Goal: Task Accomplishment & Management: Use online tool/utility

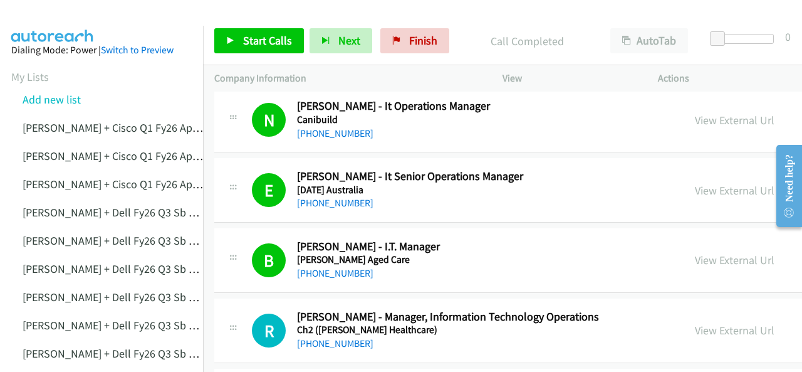
click at [75, 16] on img at bounding box center [53, 22] width 94 height 44
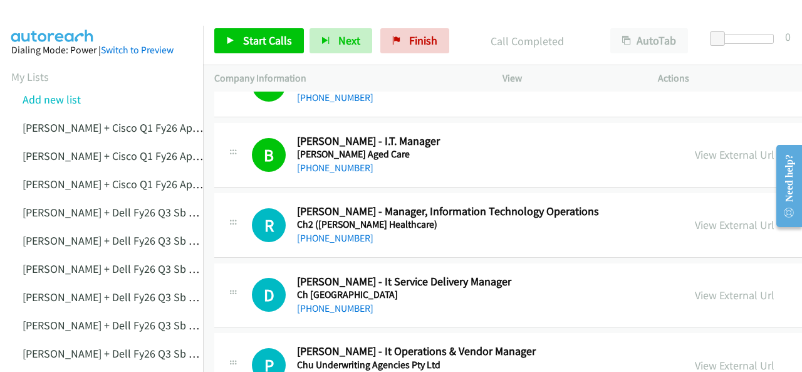
scroll to position [2445, 0]
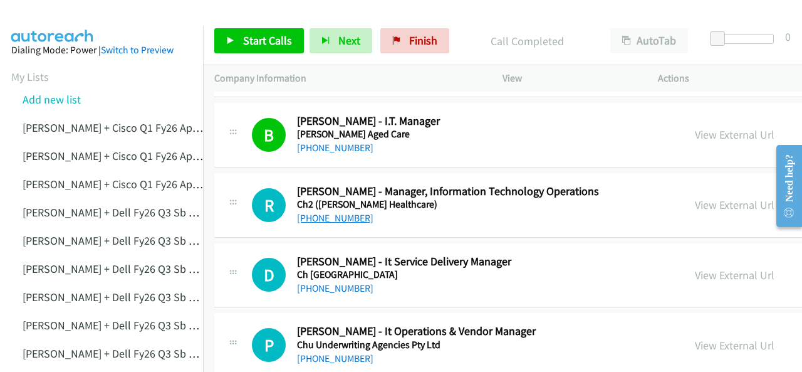
click at [344, 212] on link "[PHONE_NUMBER]" at bounding box center [335, 218] width 76 height 12
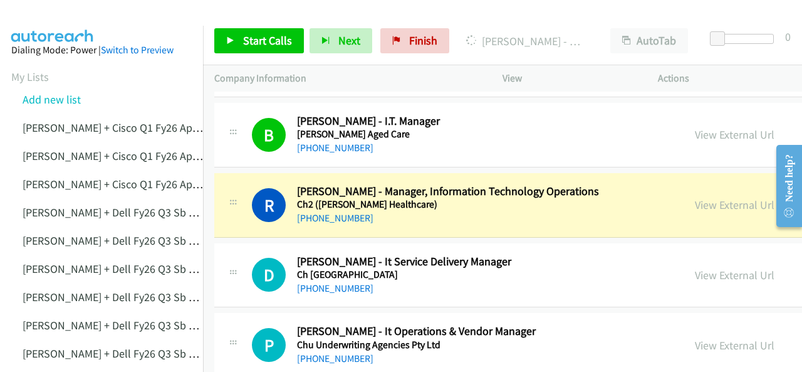
click at [70, 18] on img at bounding box center [53, 22] width 94 height 44
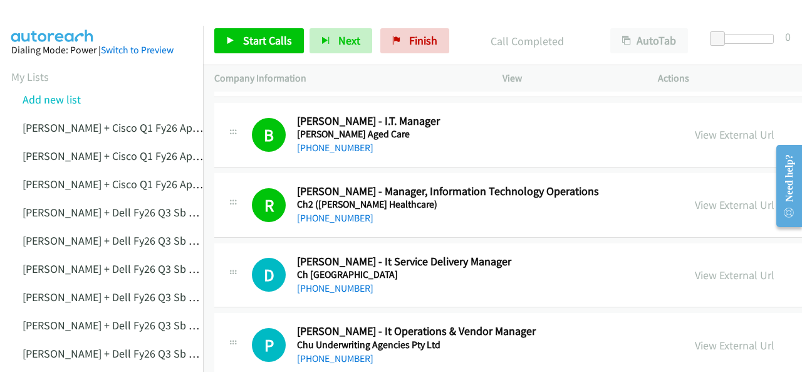
scroll to position [2508, 0]
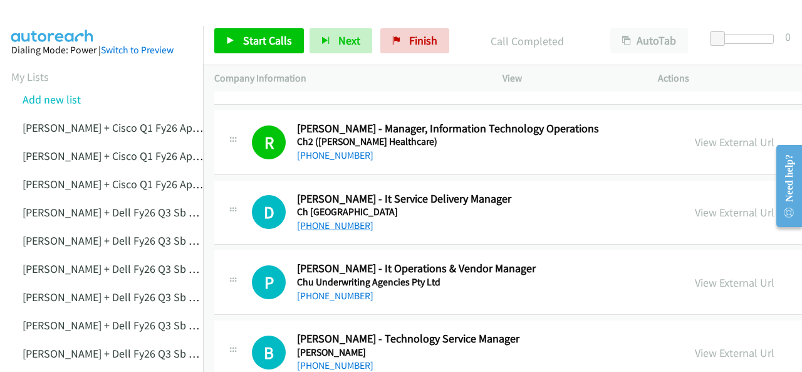
click at [322, 219] on link "[PHONE_NUMBER]" at bounding box center [335, 225] width 76 height 12
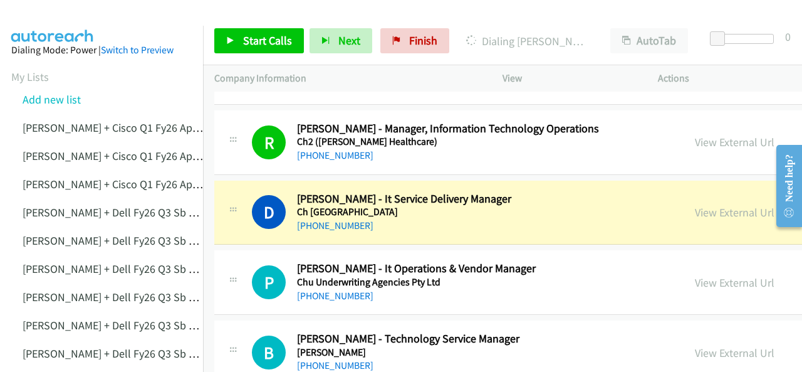
click at [60, 23] on img at bounding box center [53, 22] width 94 height 44
click at [61, 15] on img at bounding box center [53, 22] width 94 height 44
click at [695, 205] on link "View External Url" at bounding box center [735, 212] width 80 height 14
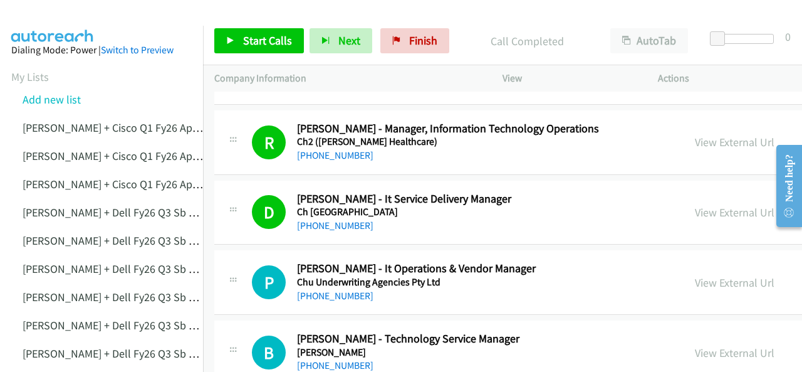
scroll to position [2570, 0]
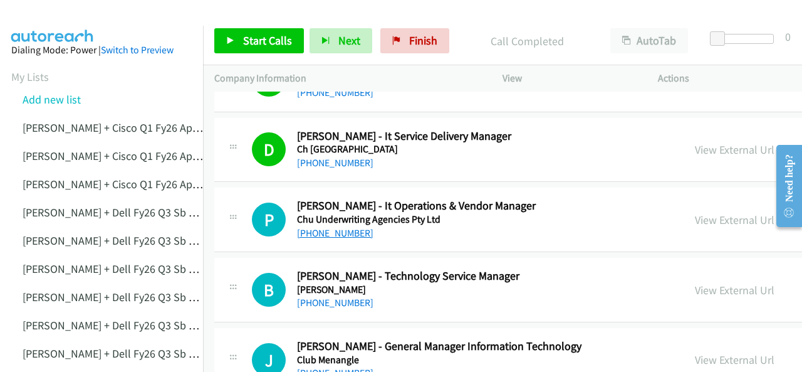
click at [327, 227] on link "[PHONE_NUMBER]" at bounding box center [335, 233] width 76 height 12
click at [71, 16] on img at bounding box center [53, 22] width 94 height 44
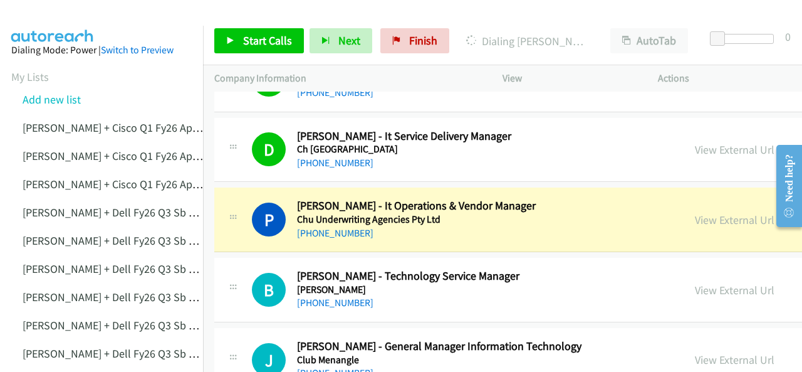
click at [78, 24] on img at bounding box center [53, 22] width 94 height 44
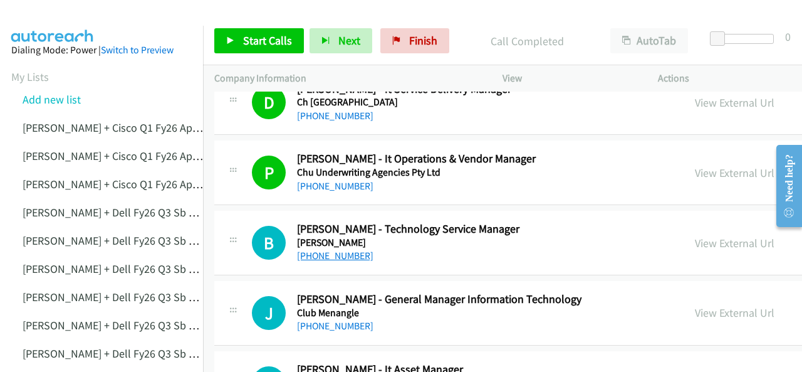
scroll to position [2633, 0]
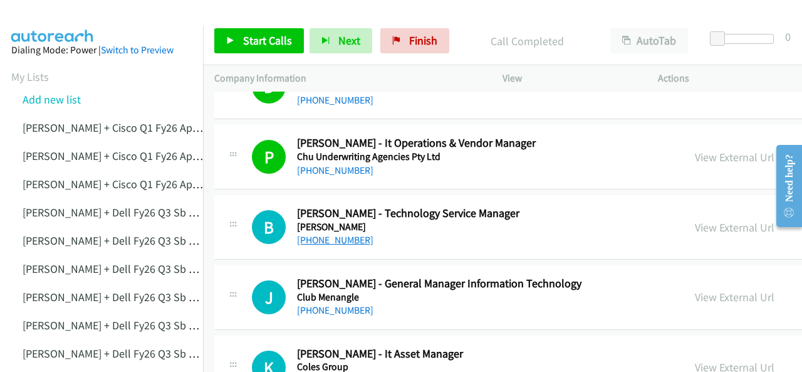
click at [325, 234] on link "[PHONE_NUMBER]" at bounding box center [335, 240] width 76 height 12
click at [40, 19] on img at bounding box center [53, 22] width 94 height 44
click at [46, 14] on img at bounding box center [53, 22] width 94 height 44
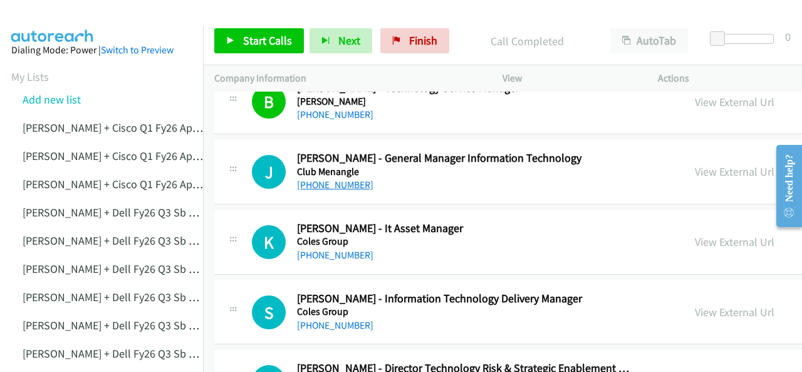
click at [320, 179] on link "[PHONE_NUMBER]" at bounding box center [335, 185] width 76 height 12
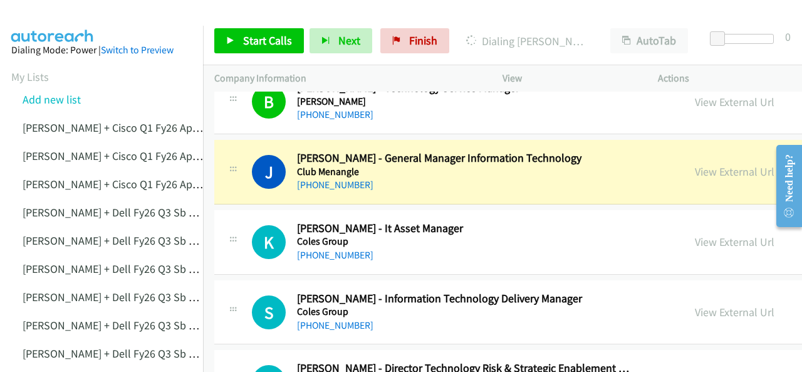
click at [50, 13] on img at bounding box center [53, 22] width 94 height 44
click at [60, 21] on img at bounding box center [53, 22] width 94 height 44
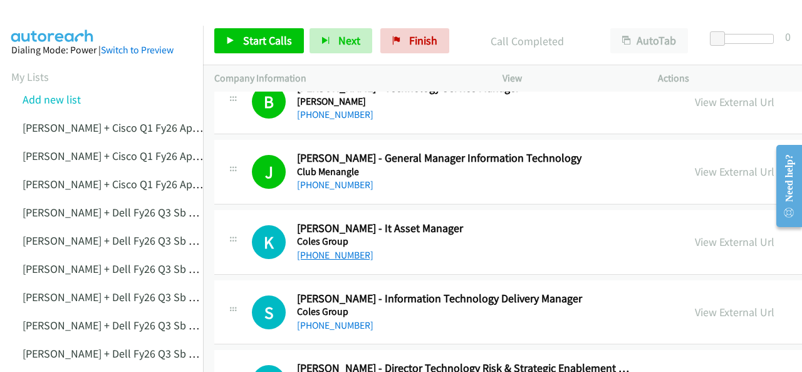
click at [325, 249] on link "[PHONE_NUMBER]" at bounding box center [335, 255] width 76 height 12
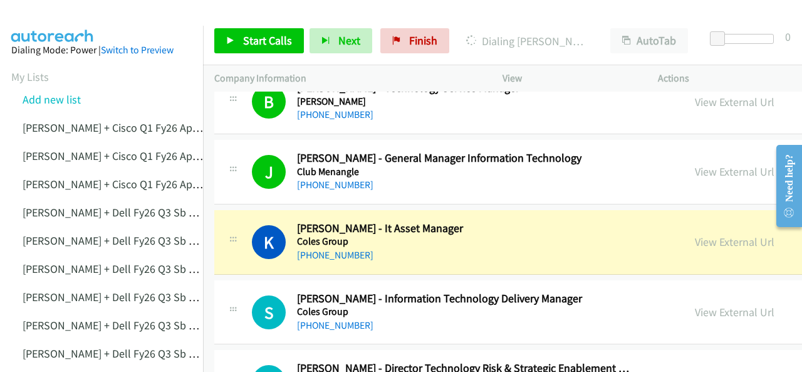
click at [71, 12] on img at bounding box center [53, 22] width 94 height 44
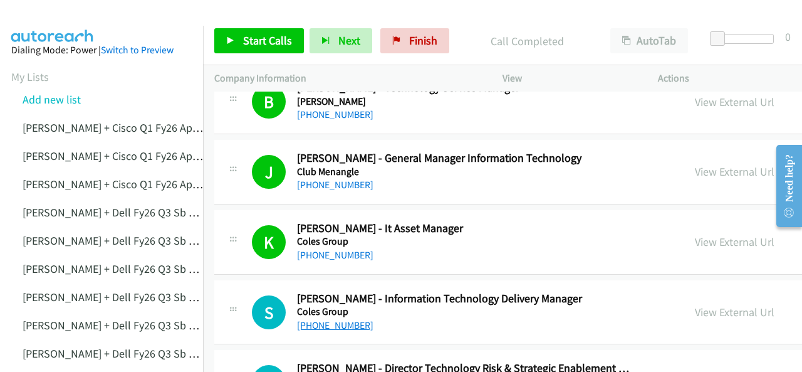
click at [335, 319] on link "[PHONE_NUMBER]" at bounding box center [335, 325] width 76 height 12
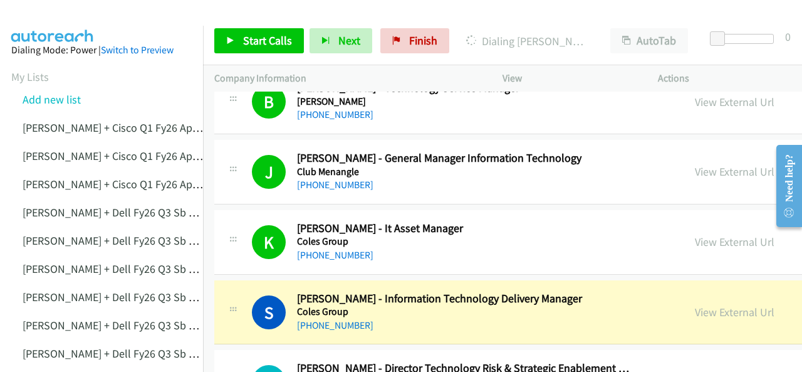
click at [80, 14] on img at bounding box center [53, 22] width 94 height 44
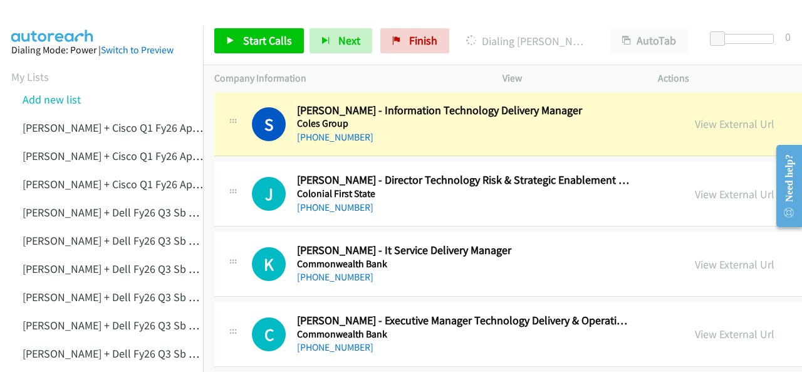
scroll to position [2884, 0]
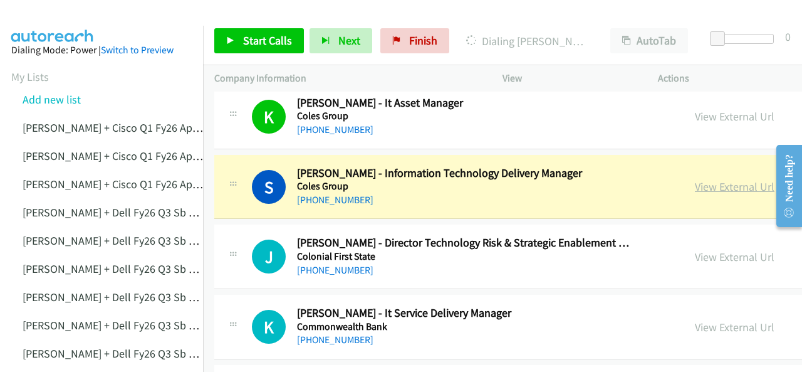
click at [695, 179] on link "View External Url" at bounding box center [735, 186] width 80 height 14
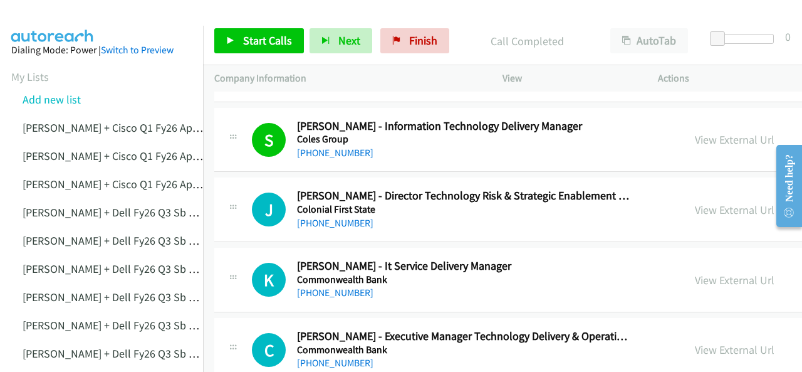
scroll to position [2946, 0]
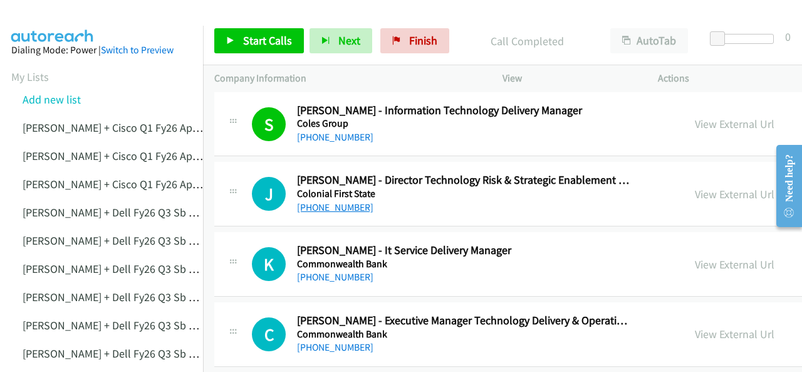
click at [325, 201] on link "[PHONE_NUMBER]" at bounding box center [335, 207] width 76 height 12
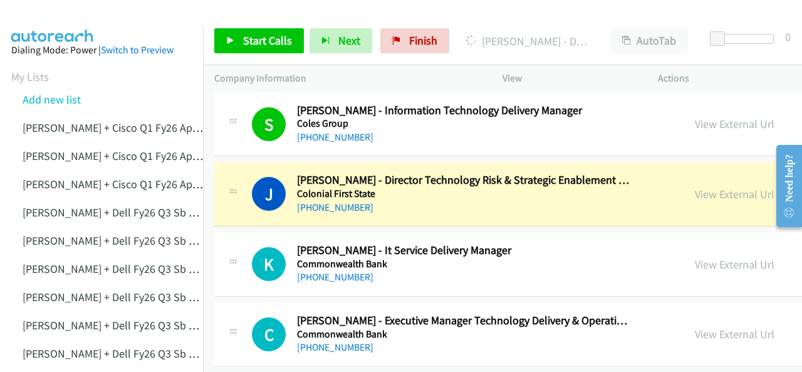
click at [69, 11] on img at bounding box center [53, 22] width 94 height 44
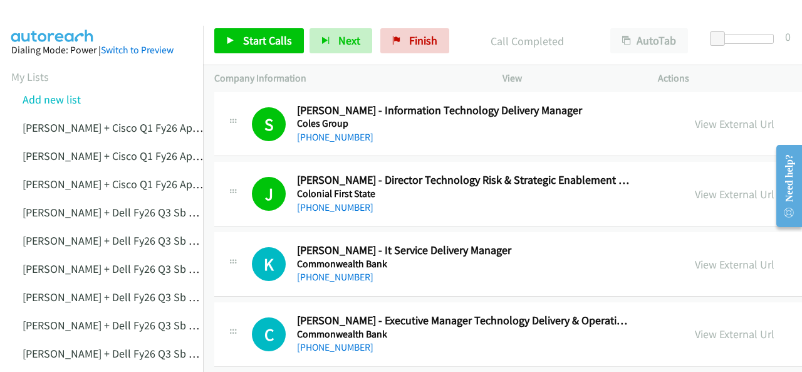
click at [57, 19] on img at bounding box center [53, 22] width 94 height 44
click at [320, 271] on link "[PHONE_NUMBER]" at bounding box center [335, 277] width 76 height 12
click at [73, 13] on img at bounding box center [53, 22] width 94 height 44
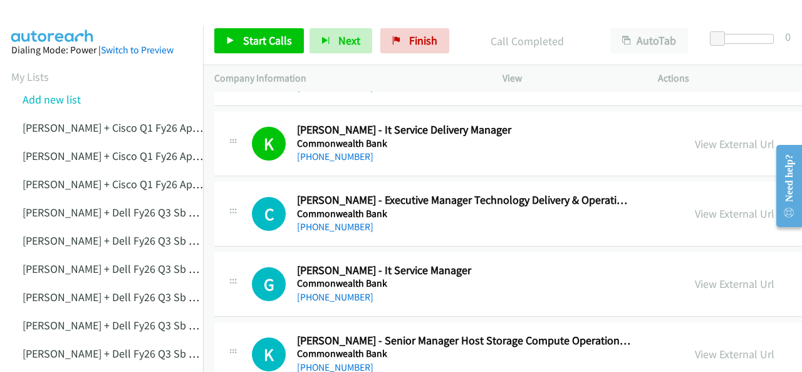
scroll to position [3072, 0]
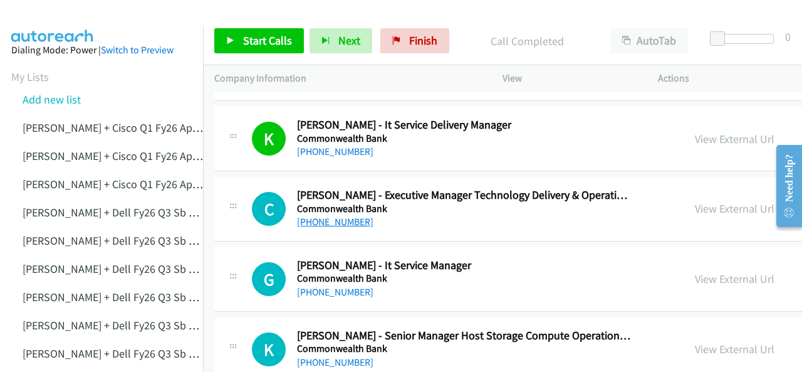
click at [327, 216] on link "[PHONE_NUMBER]" at bounding box center [335, 222] width 76 height 12
click at [60, 13] on img at bounding box center [53, 22] width 94 height 44
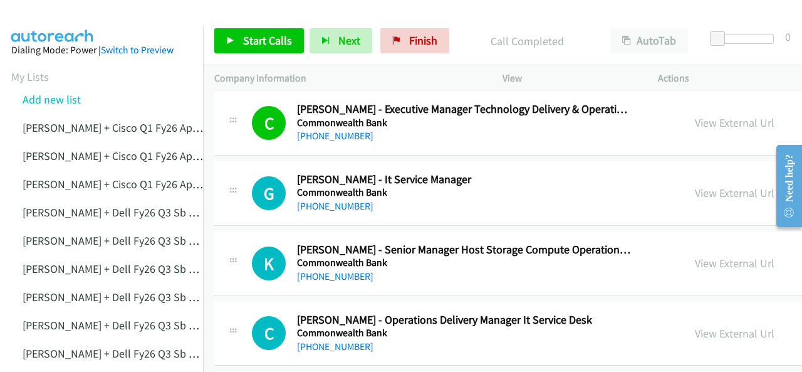
scroll to position [3134, 0]
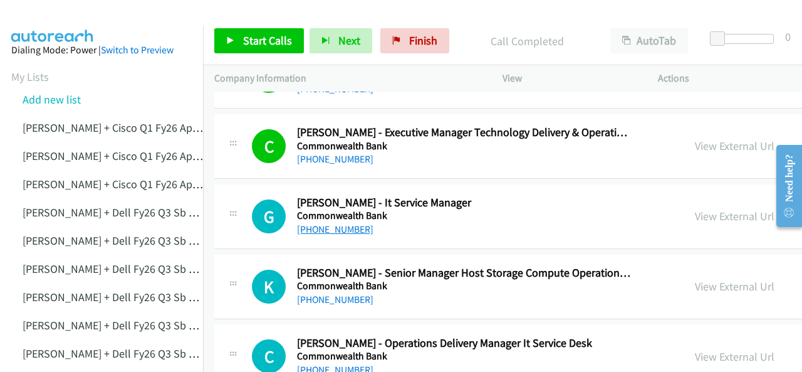
click at [321, 223] on link "[PHONE_NUMBER]" at bounding box center [335, 229] width 76 height 12
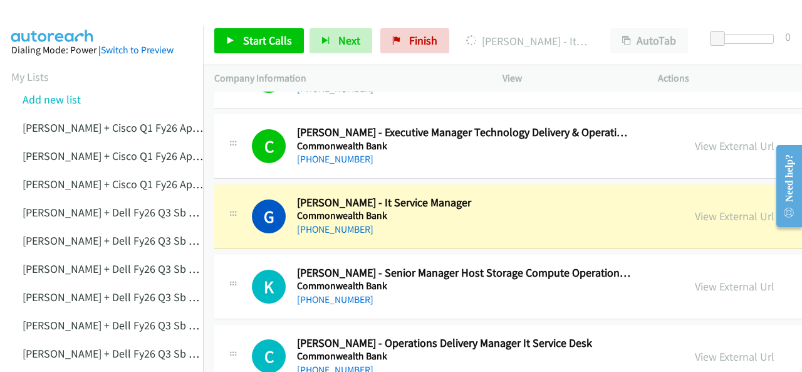
click at [60, 18] on img at bounding box center [53, 22] width 94 height 44
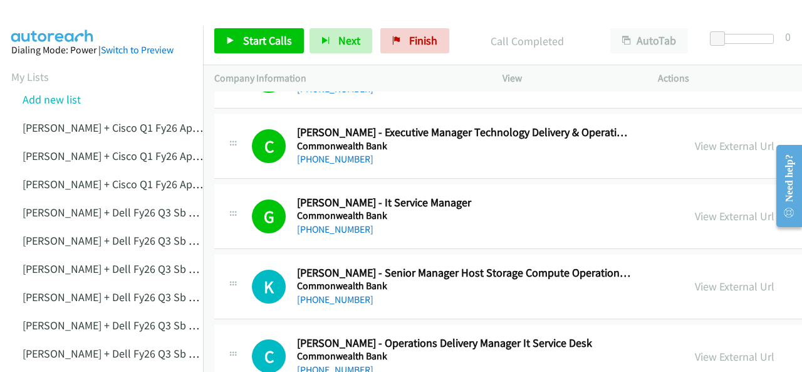
click at [83, 16] on img at bounding box center [53, 22] width 94 height 44
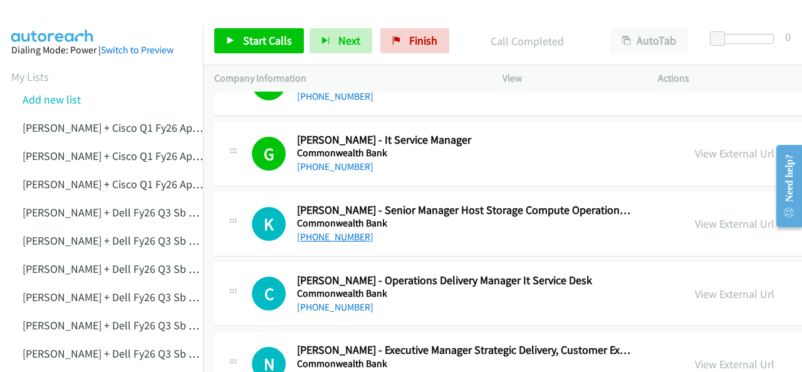
click at [325, 231] on link "[PHONE_NUMBER]" at bounding box center [335, 237] width 76 height 12
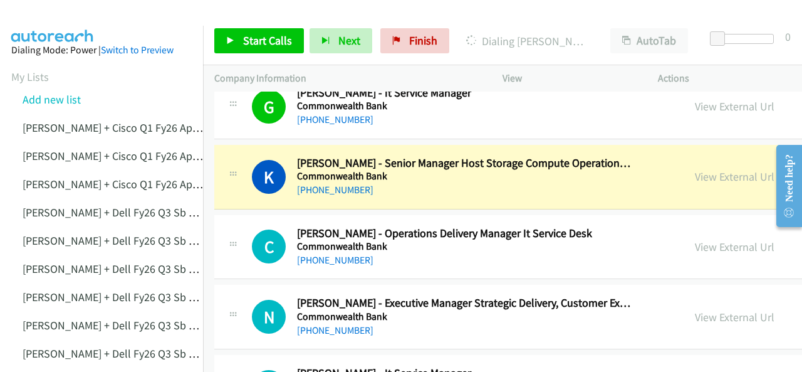
scroll to position [3260, 0]
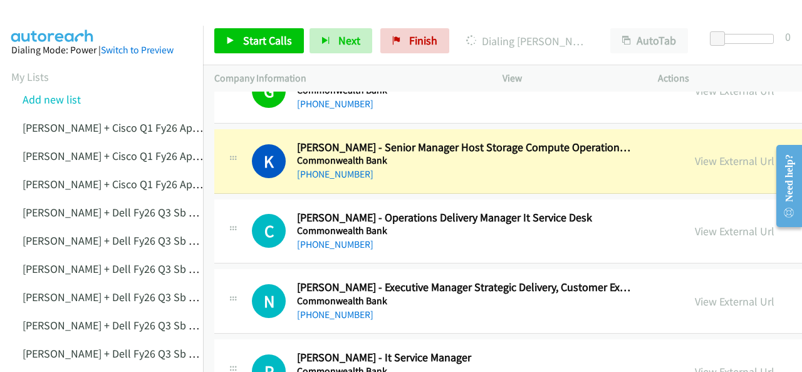
click at [62, 15] on img at bounding box center [53, 22] width 94 height 44
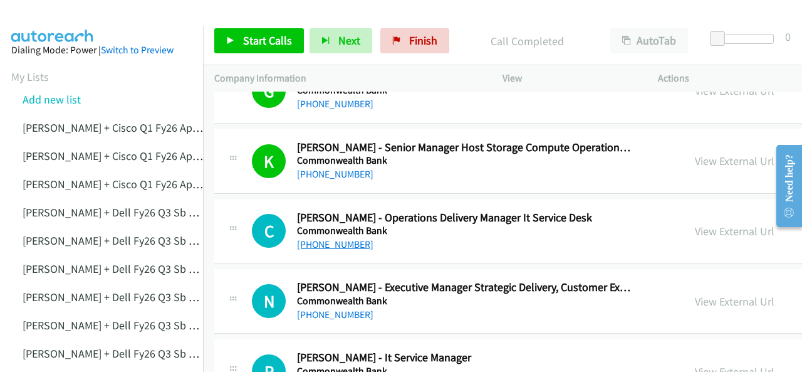
click at [317, 238] on link "[PHONE_NUMBER]" at bounding box center [335, 244] width 76 height 12
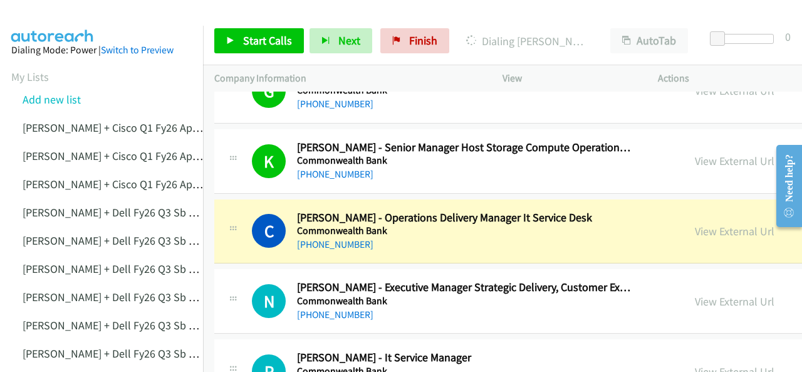
click at [63, 18] on img at bounding box center [53, 22] width 94 height 44
click at [108, 13] on div at bounding box center [395, 24] width 791 height 48
click at [695, 224] on link "View External Url" at bounding box center [735, 231] width 80 height 14
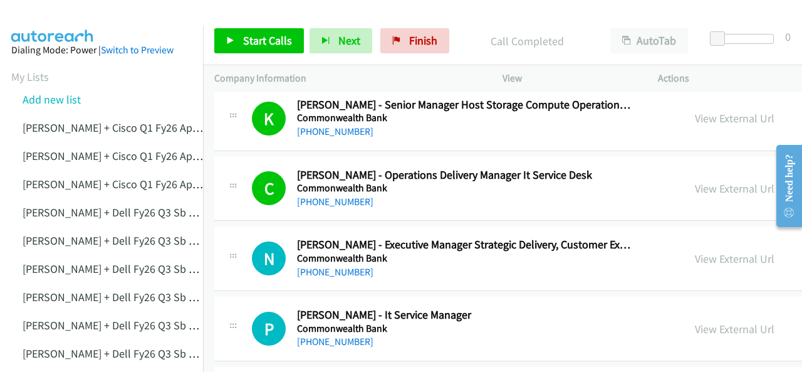
scroll to position [3322, 0]
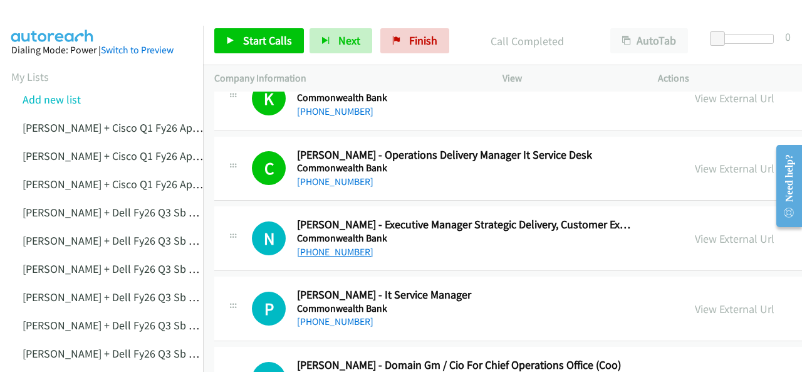
click at [316, 246] on link "[PHONE_NUMBER]" at bounding box center [335, 252] width 76 height 12
click at [50, 22] on img at bounding box center [53, 22] width 94 height 44
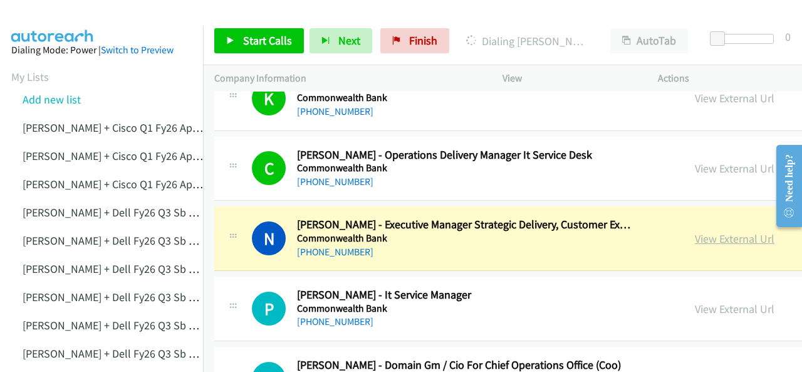
click at [695, 231] on link "View External Url" at bounding box center [735, 238] width 80 height 14
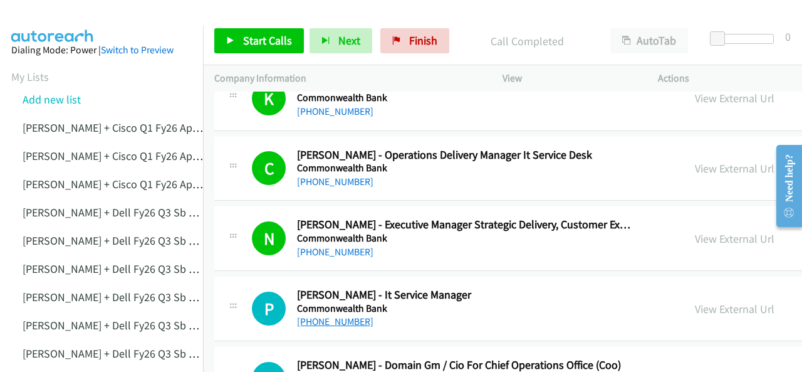
click at [337, 315] on link "[PHONE_NUMBER]" at bounding box center [335, 321] width 76 height 12
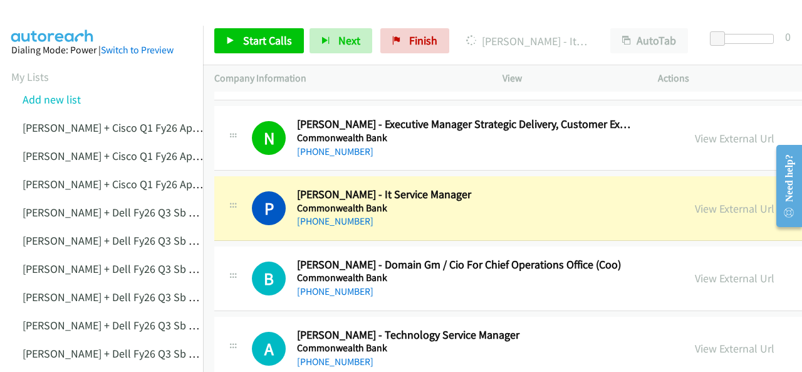
scroll to position [3448, 0]
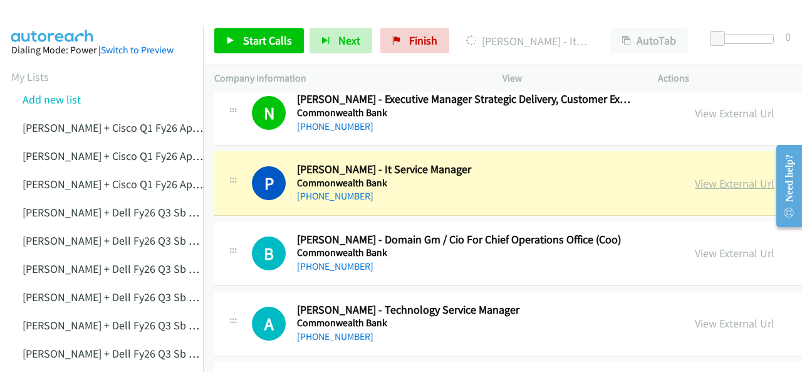
click at [695, 176] on link "View External Url" at bounding box center [735, 183] width 80 height 14
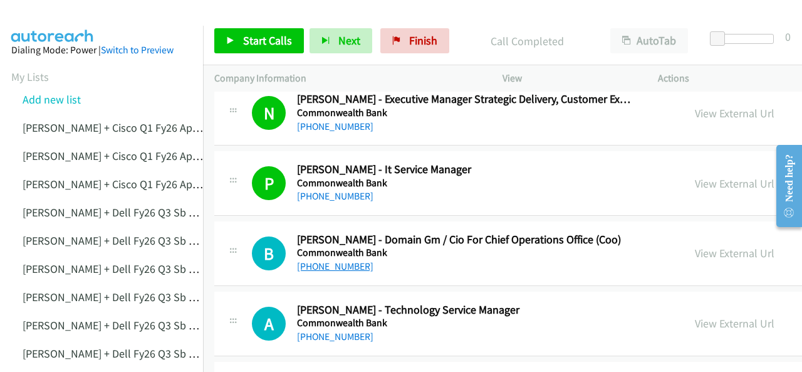
scroll to position [3511, 0]
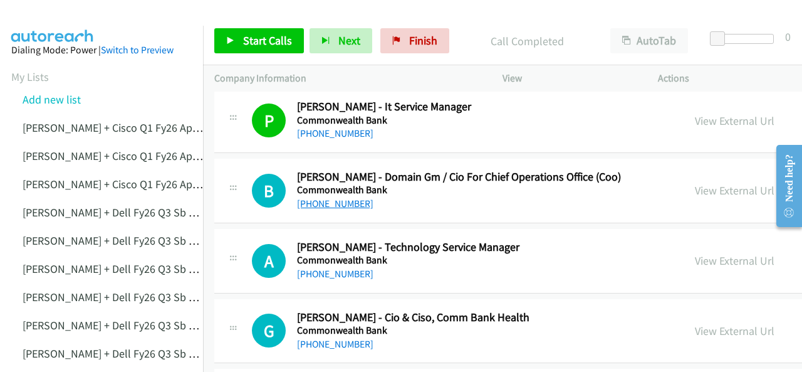
click at [325, 197] on link "[PHONE_NUMBER]" at bounding box center [335, 203] width 76 height 12
click at [53, 12] on img at bounding box center [53, 22] width 94 height 44
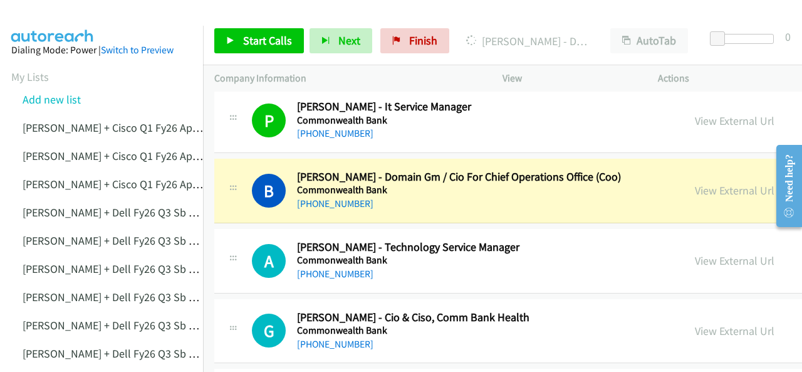
click at [55, 14] on img at bounding box center [53, 22] width 94 height 44
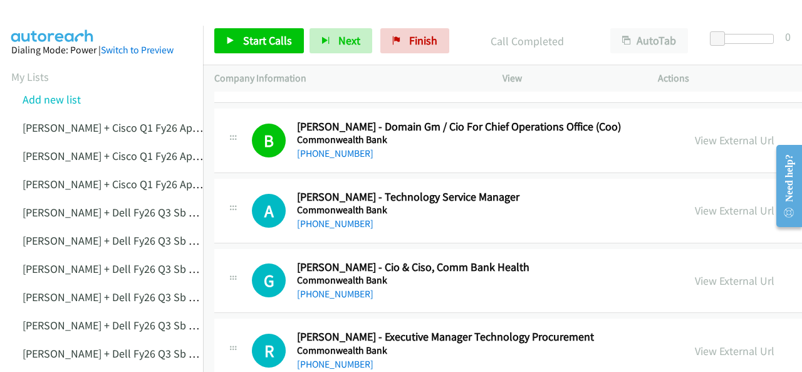
scroll to position [3573, 0]
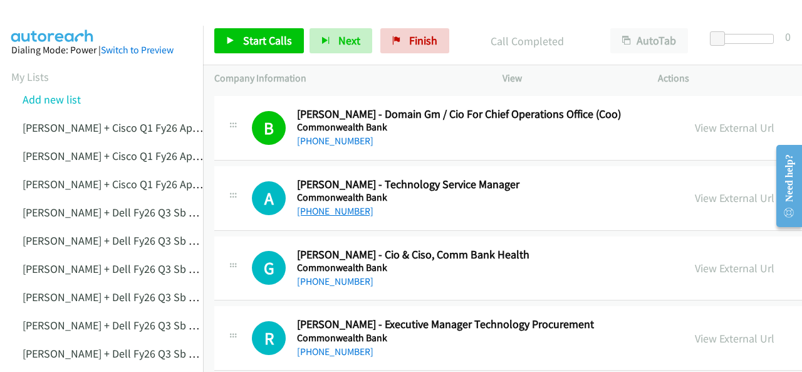
click at [334, 205] on link "[PHONE_NUMBER]" at bounding box center [335, 211] width 76 height 12
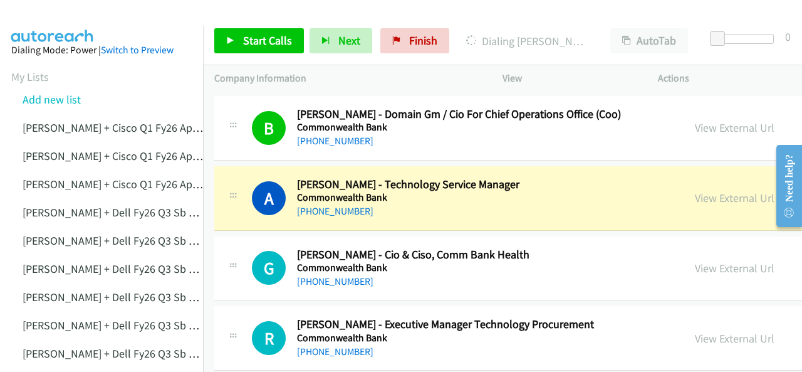
click at [38, 13] on img at bounding box center [53, 22] width 94 height 44
click at [695, 191] on link "View External Url" at bounding box center [735, 198] width 80 height 14
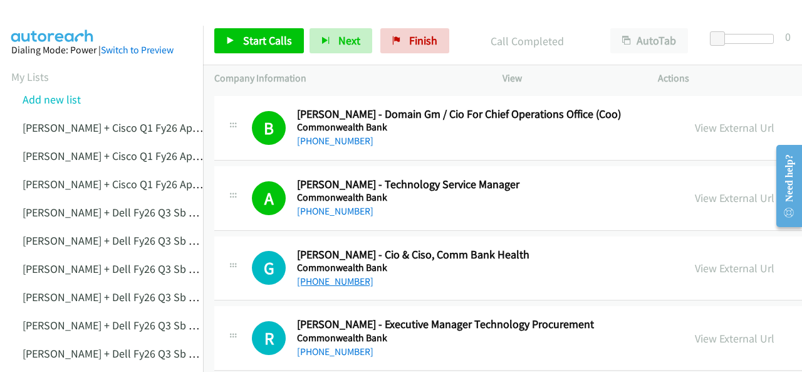
click at [326, 275] on link "[PHONE_NUMBER]" at bounding box center [335, 281] width 76 height 12
click at [48, 18] on img at bounding box center [53, 22] width 94 height 44
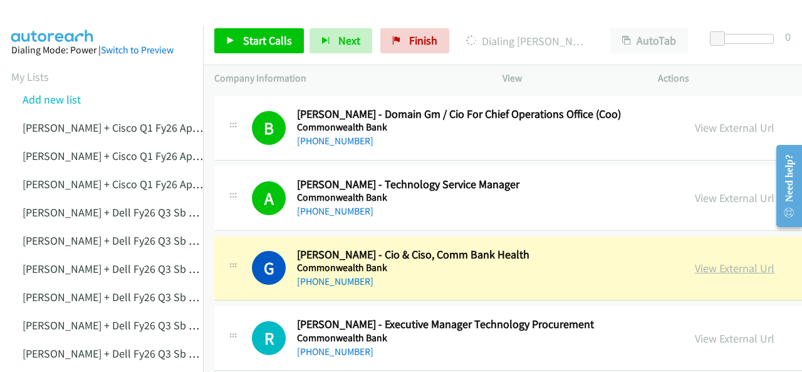
click at [695, 261] on link "View External Url" at bounding box center [735, 268] width 80 height 14
